Goal: Information Seeking & Learning: Learn about a topic

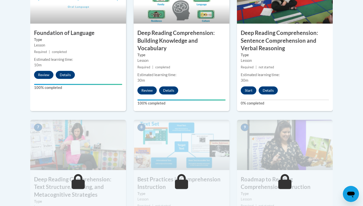
scroll to position [336, 0]
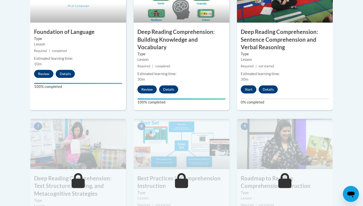
click at [250, 86] on button "Start" at bounding box center [248, 90] width 16 height 8
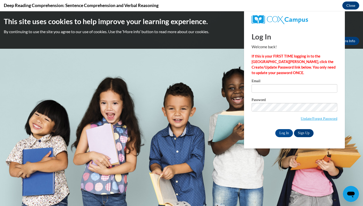
scroll to position [0, 0]
click at [269, 87] on input "Email" at bounding box center [294, 88] width 86 height 9
type input "kedavis@camden.k12.ga.us"
click at [283, 132] on input "Log In" at bounding box center [284, 133] width 18 height 8
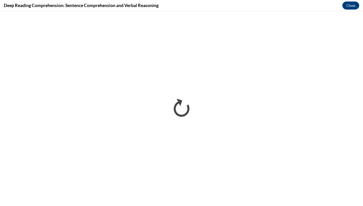
click at [200, 11] on div "Deep Reading Comprehension: Sentence Comprehension and Verbal Reasoning Close" at bounding box center [181, 5] width 363 height 11
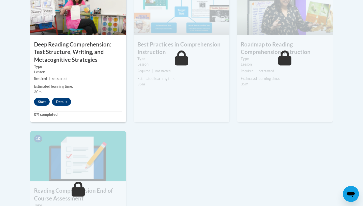
scroll to position [473, 0]
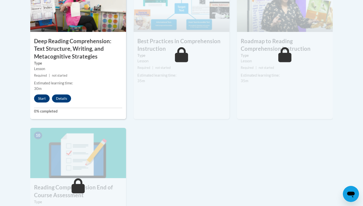
click at [38, 100] on button "Start" at bounding box center [42, 99] width 16 height 8
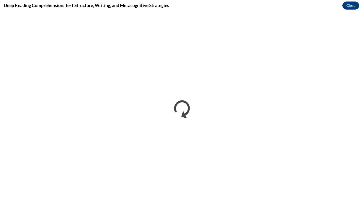
scroll to position [0, 0]
click at [215, 1] on div "Deep Reading Comprehension: Text Structure, Writing, and Metacognitive Strategi…" at bounding box center [181, 5] width 363 height 11
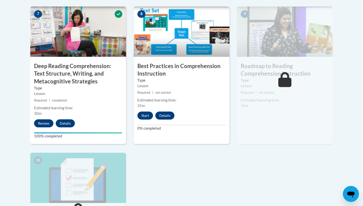
scroll to position [444, 0]
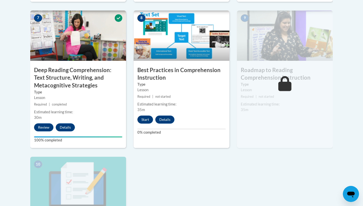
click at [145, 120] on button "Start" at bounding box center [145, 120] width 16 height 8
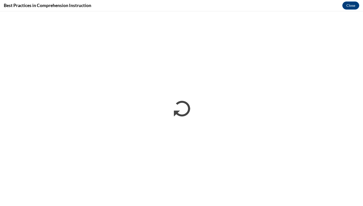
scroll to position [0, 0]
click at [212, 2] on div "Best Practices in Comprehension Instruction Close" at bounding box center [181, 5] width 363 height 11
click at [202, 0] on div "Best Practices in Comprehension Instruction Close" at bounding box center [181, 5] width 363 height 11
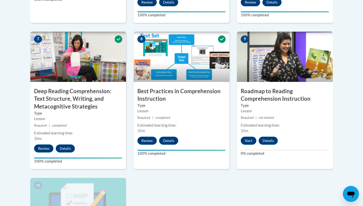
scroll to position [421, 0]
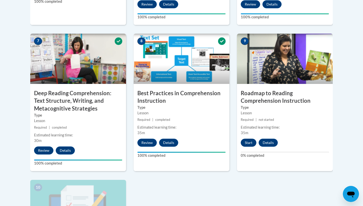
click at [250, 143] on button "Start" at bounding box center [248, 143] width 16 height 8
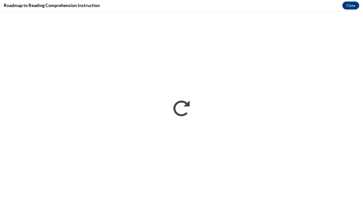
scroll to position [0, 0]
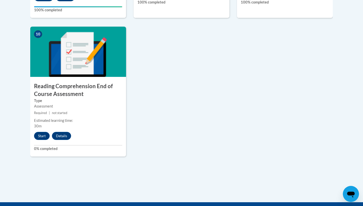
scroll to position [573, 0]
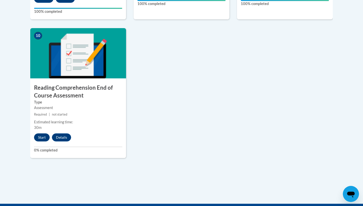
click at [42, 134] on button "Start" at bounding box center [42, 138] width 16 height 8
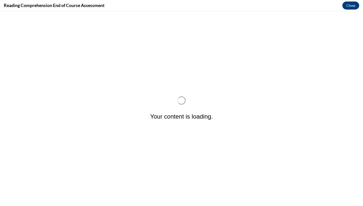
scroll to position [0, 0]
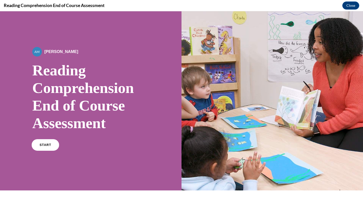
click at [47, 147] on link "START" at bounding box center [44, 145] width 27 height 12
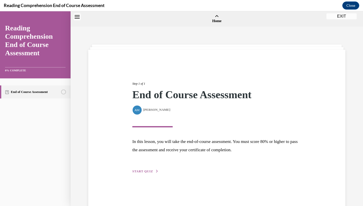
scroll to position [16, 0]
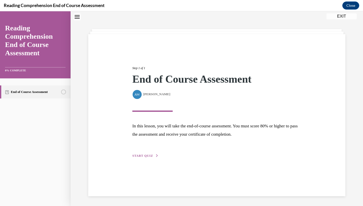
click at [146, 154] on span "START QUIZ" at bounding box center [142, 156] width 21 height 4
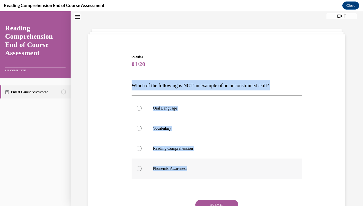
drag, startPoint x: 132, startPoint y: 85, endPoint x: 195, endPoint y: 169, distance: 104.5
click at [195, 169] on div "Question 01/20 Which of the following is NOT an example of an unconstrained ski…" at bounding box center [216, 148] width 170 height 187
copy div "Which of the following is NOT an example of an unconstrained skill? Oral Langua…"
click at [183, 116] on label "Oral Language" at bounding box center [216, 108] width 170 height 20
click at [141, 111] on input "Oral Language" at bounding box center [138, 108] width 5 height 5
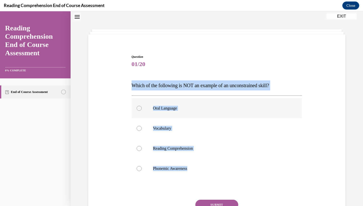
radio input "true"
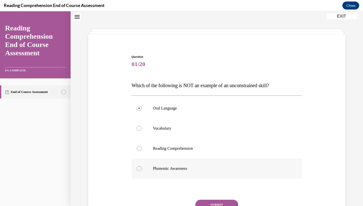
click at [183, 165] on label "Phonemic Awareness" at bounding box center [216, 169] width 170 height 20
click at [141, 166] on input "Phonemic Awareness" at bounding box center [138, 168] width 5 height 5
radio input "true"
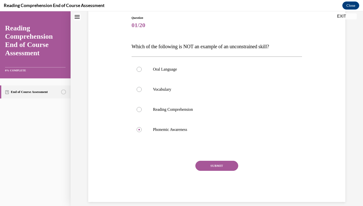
click at [206, 167] on button "SUBMIT" at bounding box center [216, 166] width 43 height 10
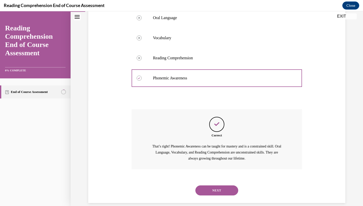
scroll to position [106, 0]
click at [211, 185] on button "NEXT" at bounding box center [216, 190] width 43 height 10
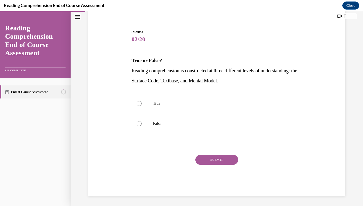
scroll to position [29, 0]
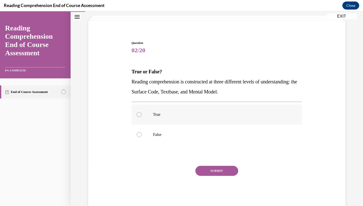
click at [175, 114] on p "True" at bounding box center [221, 114] width 136 height 5
click at [141, 114] on input "True" at bounding box center [138, 114] width 5 height 5
radio input "true"
click at [232, 172] on button "SUBMIT" at bounding box center [216, 171] width 43 height 10
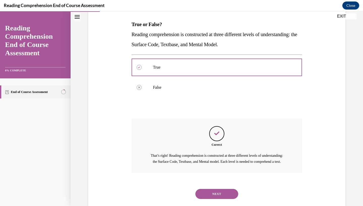
scroll to position [86, 0]
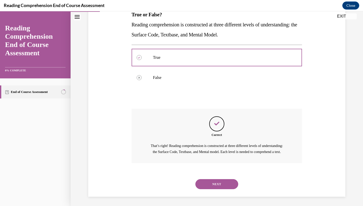
click at [204, 187] on button "NEXT" at bounding box center [216, 184] width 43 height 10
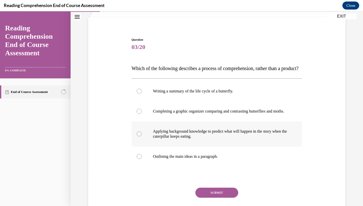
scroll to position [33, 0]
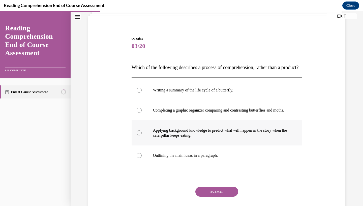
click at [200, 138] on p "Applying background knowledge to predict what will happen in the story when the…" at bounding box center [221, 133] width 136 height 10
click at [141, 136] on input "Applying background knowledge to predict what will happen in the story when the…" at bounding box center [138, 133] width 5 height 5
radio input "true"
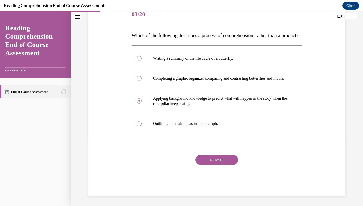
click at [217, 165] on button "SUBMIT" at bounding box center [216, 160] width 43 height 10
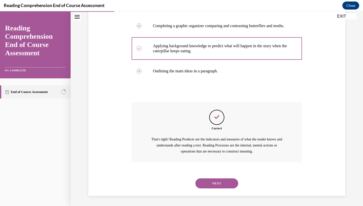
scroll to position [127, 0]
click at [216, 194] on div "SUBMIT NEXT" at bounding box center [216, 183] width 170 height 26
click at [216, 186] on button "NEXT" at bounding box center [216, 184] width 43 height 10
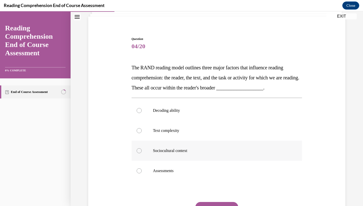
scroll to position [34, 0]
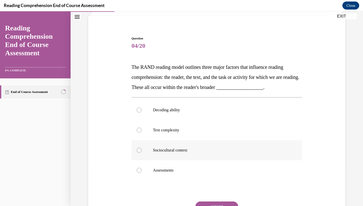
click at [216, 152] on p "Sociocultural context" at bounding box center [221, 150] width 136 height 5
click at [141, 152] on input "Sociocultural context" at bounding box center [138, 150] width 5 height 5
radio input "true"
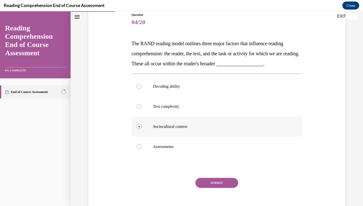
scroll to position [67, 0]
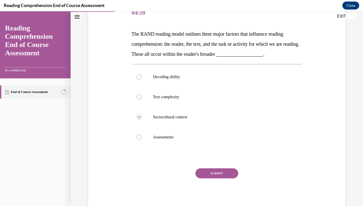
click at [222, 175] on button "SUBMIT" at bounding box center [216, 174] width 43 height 10
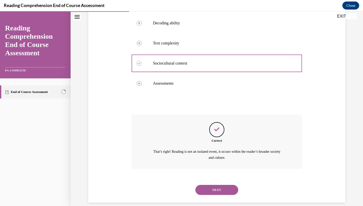
click at [220, 187] on button "NEXT" at bounding box center [216, 190] width 43 height 10
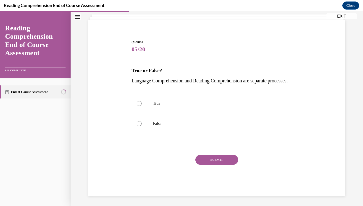
scroll to position [34, 0]
click at [221, 126] on p "False" at bounding box center [221, 123] width 136 height 5
click at [141, 126] on input "False" at bounding box center [138, 123] width 5 height 5
radio input "true"
click at [220, 159] on div "Question 05/20 True or False? Language Comprehension and Reading Comprehension …" at bounding box center [216, 118] width 170 height 157
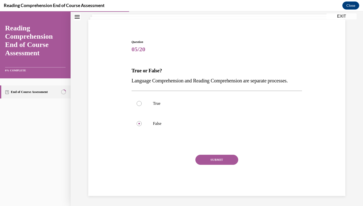
click at [220, 163] on button "SUBMIT" at bounding box center [216, 160] width 43 height 10
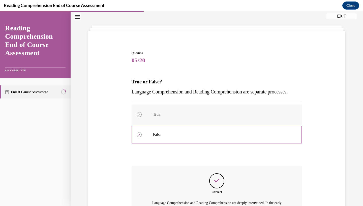
scroll to position [86, 0]
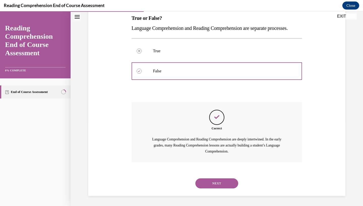
click at [212, 187] on button "NEXT" at bounding box center [216, 184] width 43 height 10
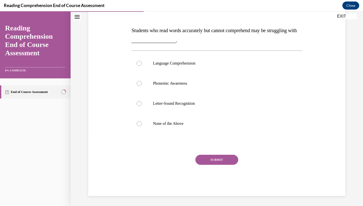
scroll to position [63, 0]
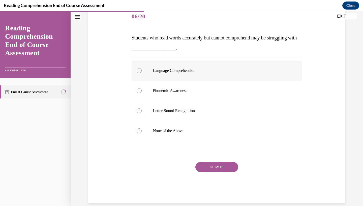
click at [231, 75] on label "Language Comprehension" at bounding box center [216, 71] width 170 height 20
click at [141, 73] on input "Language Comprehension" at bounding box center [138, 70] width 5 height 5
radio input "true"
click at [218, 177] on div "SUBMIT" at bounding box center [216, 174] width 170 height 25
click at [218, 175] on div "SUBMIT" at bounding box center [216, 174] width 170 height 25
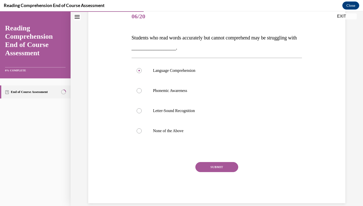
click at [222, 172] on div "SUBMIT" at bounding box center [216, 174] width 170 height 25
click at [217, 175] on div "SUBMIT" at bounding box center [216, 174] width 170 height 25
click at [222, 172] on div "SUBMIT" at bounding box center [216, 174] width 170 height 25
click at [195, 77] on label "Language Comprehension" at bounding box center [216, 71] width 170 height 20
click at [141, 73] on input "Language Comprehension" at bounding box center [138, 70] width 5 height 5
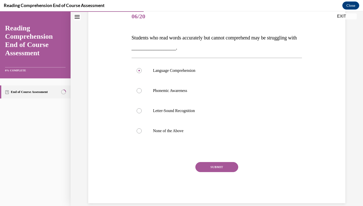
click at [213, 175] on div "SUBMIT" at bounding box center [216, 174] width 170 height 25
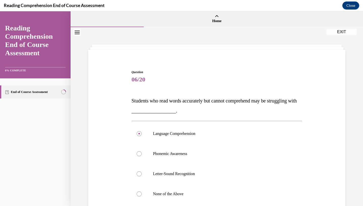
scroll to position [0, 0]
drag, startPoint x: 262, startPoint y: 29, endPoint x: 239, endPoint y: 142, distance: 115.3
click at [239, 142] on label "Language Comprehension" at bounding box center [216, 134] width 170 height 20
click at [141, 136] on input "Language Comprehension" at bounding box center [138, 133] width 5 height 5
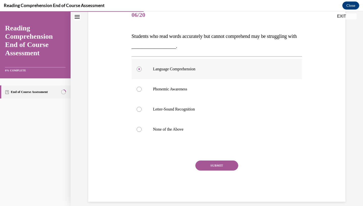
scroll to position [64, 0]
click at [205, 167] on button "SUBMIT" at bounding box center [216, 166] width 43 height 10
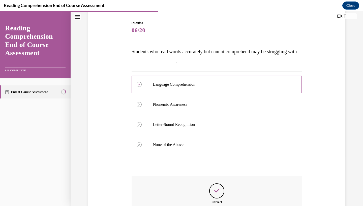
scroll to position [111, 0]
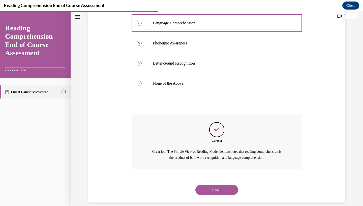
click at [212, 185] on button "NEXT" at bounding box center [216, 190] width 43 height 10
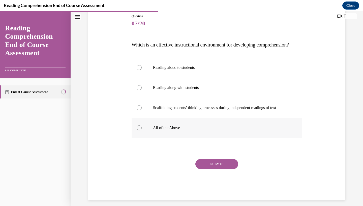
click at [169, 138] on label "All of the Above" at bounding box center [216, 128] width 170 height 20
click at [141, 131] on input "All of the Above" at bounding box center [138, 128] width 5 height 5
radio input "true"
click at [215, 169] on button "SUBMIT" at bounding box center [216, 164] width 43 height 10
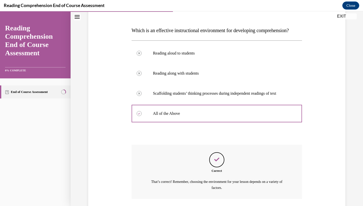
scroll to position [111, 0]
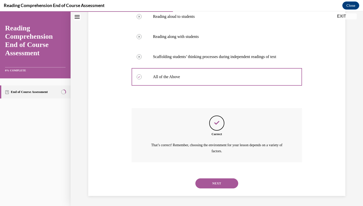
click at [205, 186] on button "NEXT" at bounding box center [216, 184] width 43 height 10
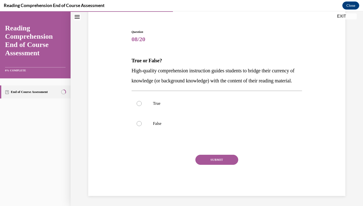
scroll to position [42, 0]
click at [163, 109] on label "True" at bounding box center [216, 104] width 170 height 20
click at [141, 106] on input "True" at bounding box center [138, 103] width 5 height 5
radio input "true"
click at [207, 165] on button "SUBMIT" at bounding box center [216, 160] width 43 height 10
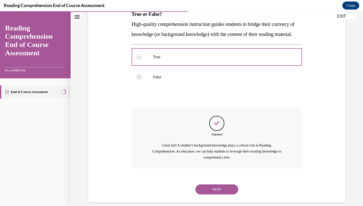
scroll to position [96, 0]
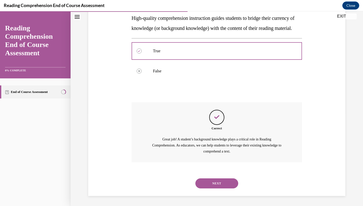
click at [206, 184] on button "NEXT" at bounding box center [216, 184] width 43 height 10
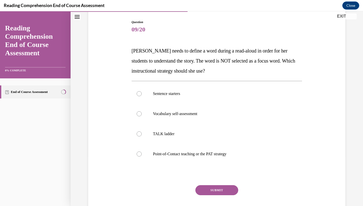
scroll to position [51, 0]
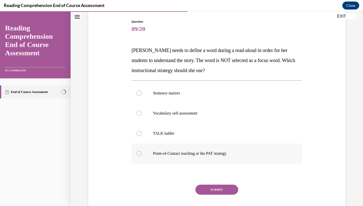
click at [173, 155] on p "Point-of-Contact teaching or the PAT strategy" at bounding box center [221, 153] width 136 height 5
click at [141, 155] on input "Point-of-Contact teaching or the PAT strategy" at bounding box center [138, 153] width 5 height 5
radio input "true"
click at [209, 192] on button "SUBMIT" at bounding box center [216, 190] width 43 height 10
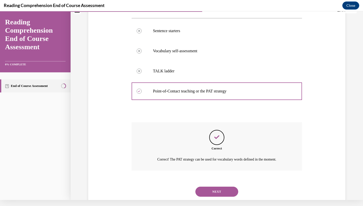
scroll to position [115, 0]
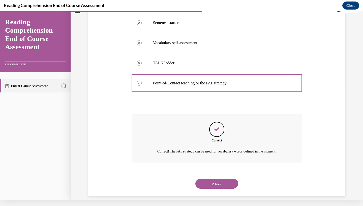
click at [213, 179] on button "NEXT" at bounding box center [216, 184] width 43 height 10
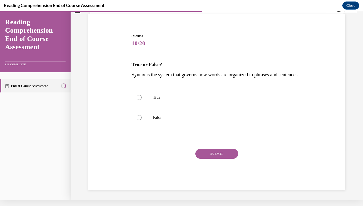
scroll to position [33, 0]
click at [192, 100] on p "True" at bounding box center [221, 97] width 136 height 5
click at [141, 100] on input "True" at bounding box center [138, 97] width 5 height 5
radio input "true"
click at [223, 157] on button "SUBMIT" at bounding box center [216, 154] width 43 height 10
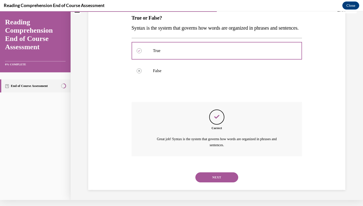
scroll to position [81, 0]
click at [210, 180] on button "NEXT" at bounding box center [216, 178] width 43 height 10
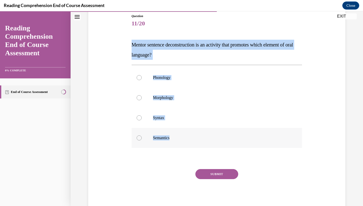
drag, startPoint x: 125, startPoint y: 44, endPoint x: 175, endPoint y: 139, distance: 107.5
click at [175, 139] on div "Question 11/20 Mentor sentence deconstruction is an activity that promotes whic…" at bounding box center [216, 105] width 259 height 212
copy div "Mentor sentence deconstruction is an activity that promotes which element of or…"
click at [164, 116] on p "Syntax" at bounding box center [221, 118] width 136 height 5
click at [141, 116] on input "Syntax" at bounding box center [138, 118] width 5 height 5
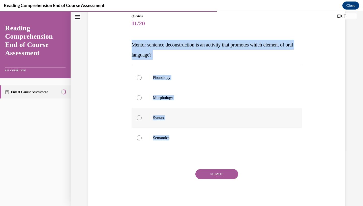
radio input "true"
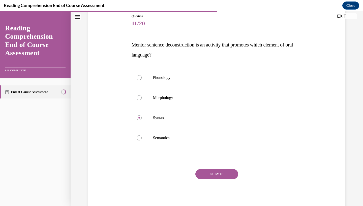
click at [214, 174] on button "SUBMIT" at bounding box center [216, 174] width 43 height 10
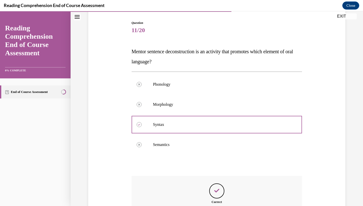
scroll to position [111, 0]
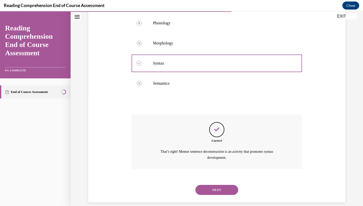
click at [211, 185] on button "NEXT" at bounding box center [216, 190] width 43 height 10
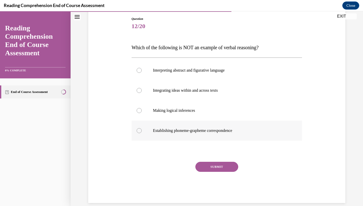
click at [214, 131] on p "Establishing phoneme-grapheme correspondence" at bounding box center [221, 130] width 136 height 5
click at [141, 131] on input "Establishing phoneme-grapheme correspondence" at bounding box center [138, 130] width 5 height 5
radio input "true"
click at [224, 175] on div "SUBMIT" at bounding box center [216, 174] width 170 height 25
click at [224, 167] on button "SUBMIT" at bounding box center [216, 167] width 43 height 10
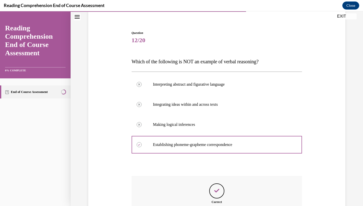
scroll to position [95, 0]
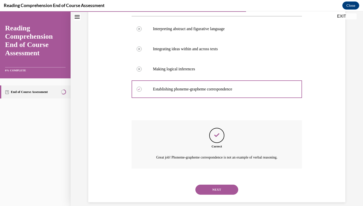
click at [212, 185] on button "NEXT" at bounding box center [216, 190] width 43 height 10
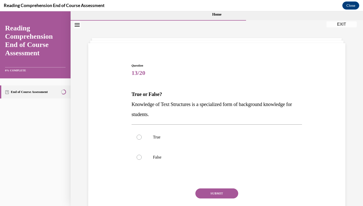
scroll to position [6, 0]
click at [185, 134] on label "True" at bounding box center [216, 138] width 170 height 20
click at [141, 135] on input "True" at bounding box center [138, 137] width 5 height 5
radio input "true"
click at [213, 195] on button "SUBMIT" at bounding box center [216, 194] width 43 height 10
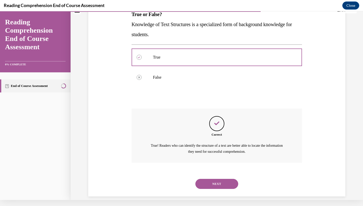
click at [207, 183] on button "NEXT" at bounding box center [216, 184] width 43 height 10
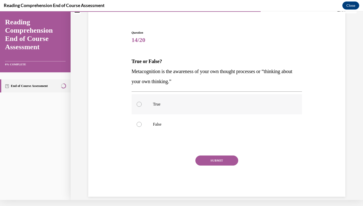
click at [209, 109] on label "True" at bounding box center [216, 104] width 170 height 20
click at [141, 107] on input "True" at bounding box center [138, 104] width 5 height 5
radio input "true"
click at [214, 163] on button "SUBMIT" at bounding box center [216, 161] width 43 height 10
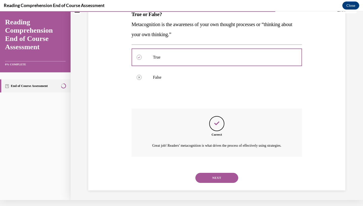
click at [216, 176] on button "NEXT" at bounding box center [216, 178] width 43 height 10
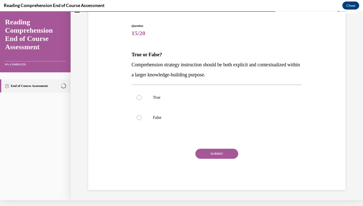
scroll to position [28, 0]
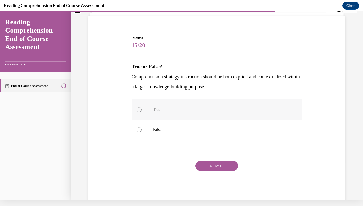
click at [202, 112] on p "True" at bounding box center [221, 109] width 136 height 5
click at [141, 112] on input "True" at bounding box center [138, 109] width 5 height 5
radio input "true"
click at [212, 166] on button "SUBMIT" at bounding box center [216, 166] width 43 height 10
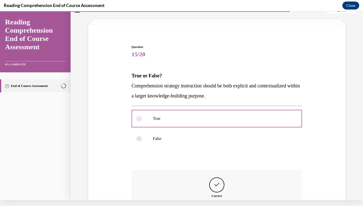
scroll to position [75, 0]
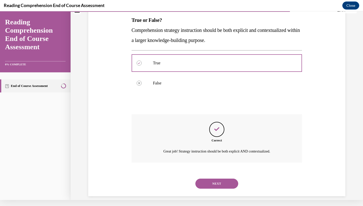
click at [204, 179] on button "NEXT" at bounding box center [216, 184] width 43 height 10
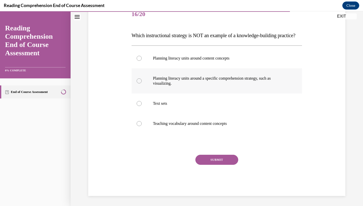
click at [212, 94] on label "Planning literacy units around a specific comprehension strategy, such as visua…" at bounding box center [216, 80] width 170 height 25
click at [141, 84] on input "Planning literacy units around a specific comprehension strategy, such as visua…" at bounding box center [138, 81] width 5 height 5
radio input "true"
click at [216, 180] on div "SUBMIT" at bounding box center [216, 167] width 170 height 25
click at [218, 176] on div "SUBMIT" at bounding box center [216, 167] width 170 height 25
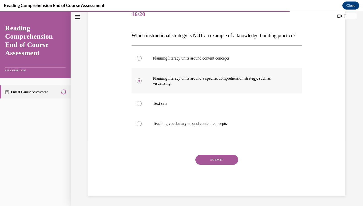
click at [233, 94] on label "Planning literacy units around a specific comprehension strategy, such as visua…" at bounding box center [216, 80] width 170 height 25
click at [141, 84] on input "Planning literacy units around a specific comprehension strategy, such as visua…" at bounding box center [138, 81] width 5 height 5
click at [211, 180] on div "SUBMIT" at bounding box center [216, 167] width 170 height 25
click at [212, 179] on div "SUBMIT" at bounding box center [216, 167] width 170 height 25
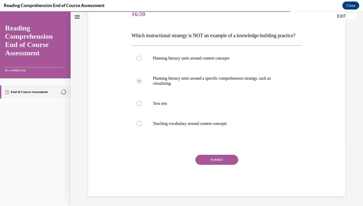
click at [212, 179] on div "SUBMIT" at bounding box center [216, 167] width 170 height 25
click at [212, 165] on button "SUBMIT" at bounding box center [216, 160] width 43 height 10
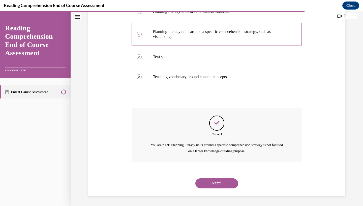
scroll to position [116, 0]
click at [210, 178] on div "NEXT" at bounding box center [216, 184] width 170 height 20
click at [210, 185] on button "NEXT" at bounding box center [216, 184] width 43 height 10
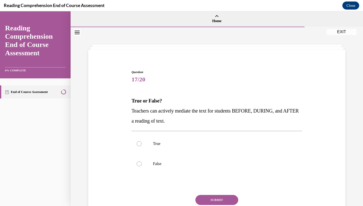
scroll to position [0, 0]
click at [208, 140] on label "True" at bounding box center [216, 144] width 170 height 20
click at [141, 141] on input "True" at bounding box center [138, 143] width 5 height 5
radio input "true"
click at [211, 200] on button "SUBMIT" at bounding box center [216, 200] width 43 height 10
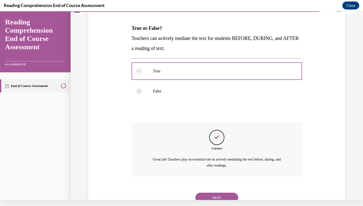
scroll to position [81, 0]
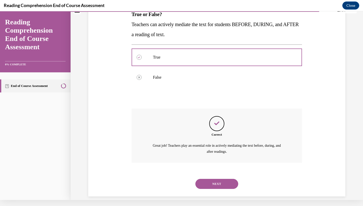
click at [217, 180] on button "NEXT" at bounding box center [216, 184] width 43 height 10
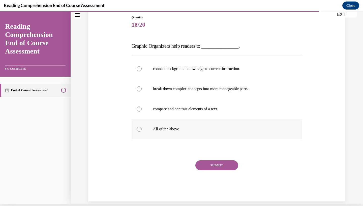
click at [204, 127] on label "All of the above" at bounding box center [216, 129] width 170 height 20
click at [141, 127] on input "All of the above" at bounding box center [138, 129] width 5 height 5
radio input "true"
click at [212, 167] on button "SUBMIT" at bounding box center [216, 166] width 43 height 10
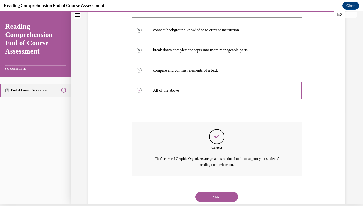
scroll to position [101, 0]
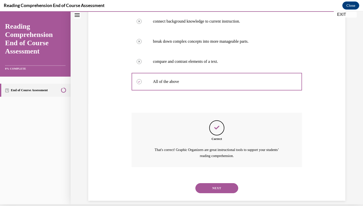
click at [215, 187] on div "NEXT" at bounding box center [216, 188] width 170 height 20
click at [215, 184] on button "NEXT" at bounding box center [216, 189] width 43 height 10
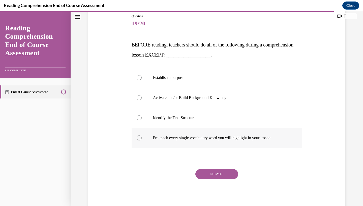
click at [230, 141] on label "Pre-teach every single vocabulary word you will highlight in your lesson" at bounding box center [216, 138] width 170 height 20
click at [141, 141] on input "Pre-teach every single vocabulary word you will highlight in your lesson" at bounding box center [138, 138] width 5 height 5
radio input "true"
click at [215, 178] on button "SUBMIT" at bounding box center [216, 174] width 43 height 10
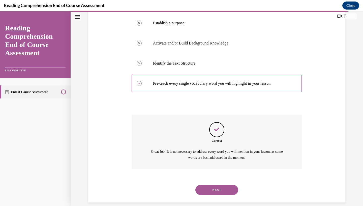
click at [214, 189] on button "NEXT" at bounding box center [216, 190] width 43 height 10
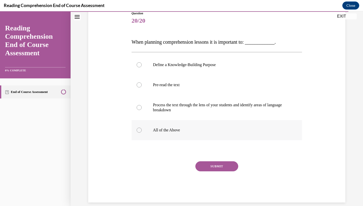
click at [178, 131] on p "All of the Above" at bounding box center [221, 130] width 136 height 5
click at [141, 131] on input "All of the Above" at bounding box center [138, 130] width 5 height 5
radio input "true"
click at [208, 170] on button "SUBMIT" at bounding box center [216, 167] width 43 height 10
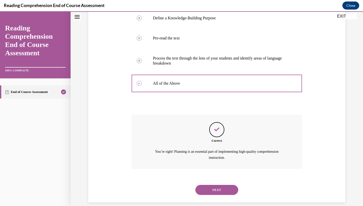
click at [210, 186] on button "NEXT" at bounding box center [216, 190] width 43 height 10
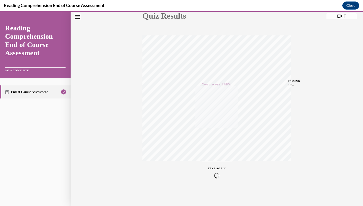
scroll to position [63, 0]
click at [338, 17] on button "EXIT" at bounding box center [341, 16] width 30 height 6
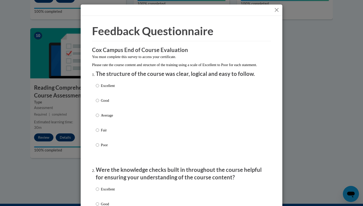
click at [102, 89] on p "Excellent" at bounding box center [108, 86] width 14 height 6
click at [99, 89] on input "Excellent" at bounding box center [97, 86] width 3 height 6
radio input "true"
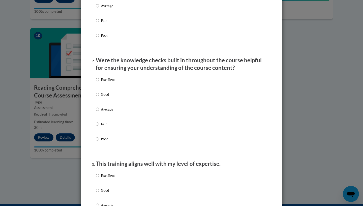
scroll to position [117, 0]
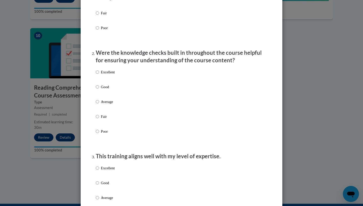
click at [105, 75] on p "Excellent" at bounding box center [108, 72] width 14 height 6
click at [99, 75] on input "Excellent" at bounding box center [97, 72] width 3 height 6
radio input "true"
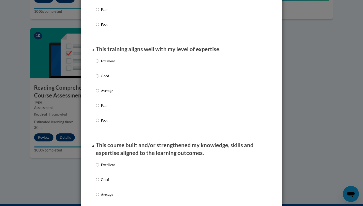
scroll to position [233, 0]
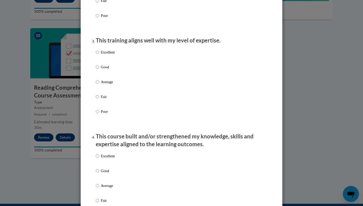
click at [112, 55] on p "Excellent" at bounding box center [108, 53] width 14 height 6
click at [99, 55] on input "Excellent" at bounding box center [97, 53] width 3 height 6
radio input "true"
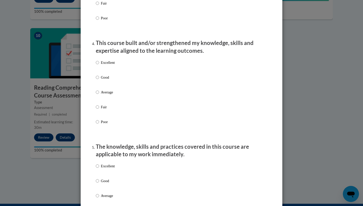
scroll to position [332, 0]
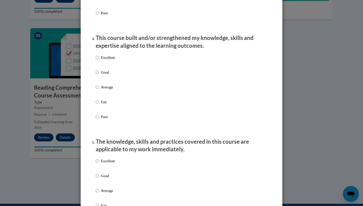
click at [112, 60] on p "Excellent" at bounding box center [108, 58] width 14 height 6
click at [99, 60] on input "Excellent" at bounding box center [97, 58] width 3 height 6
radio input "true"
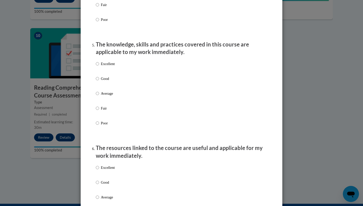
click at [111, 66] on p "Excellent" at bounding box center [108, 64] width 14 height 6
click at [99, 66] on input "Excellent" at bounding box center [97, 64] width 3 height 6
radio input "true"
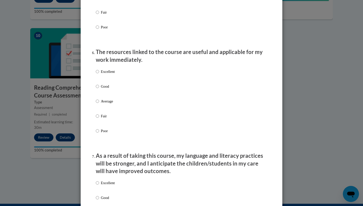
scroll to position [526, 0]
click at [110, 74] on p "Excellent" at bounding box center [108, 71] width 14 height 6
click at [99, 74] on input "Excellent" at bounding box center [97, 71] width 3 height 6
radio input "true"
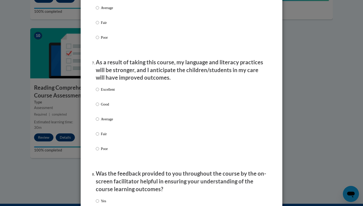
scroll to position [623, 0]
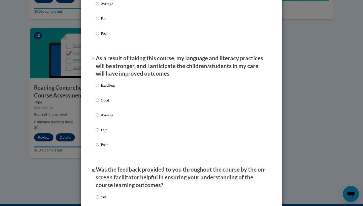
click at [109, 85] on p "Excellent" at bounding box center [108, 86] width 14 height 6
click at [99, 85] on input "Excellent" at bounding box center [97, 86] width 3 height 6
radio input "true"
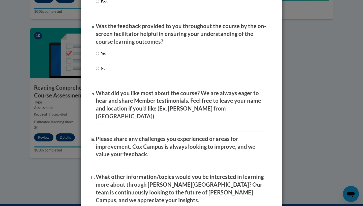
scroll to position [770, 0]
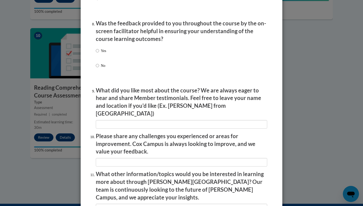
click at [102, 48] on div "Yes No" at bounding box center [101, 62] width 10 height 33
click at [102, 49] on p "Yes" at bounding box center [103, 51] width 5 height 6
click at [99, 49] on input "Yes" at bounding box center [97, 51] width 3 height 6
radio input "true"
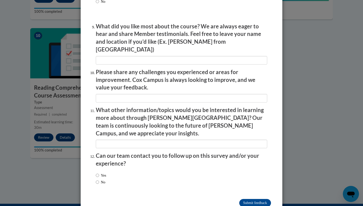
scroll to position [834, 0]
click at [105, 180] on label "No" at bounding box center [101, 183] width 10 height 6
click at [99, 180] on input "No" at bounding box center [97, 183] width 3 height 6
radio input "true"
click at [257, 200] on input "Submit feedback" at bounding box center [255, 204] width 32 height 8
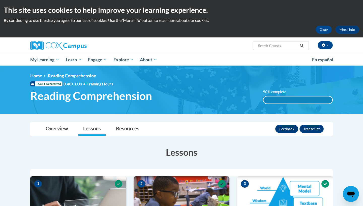
scroll to position [0, 0]
